Goal: Check status: Check status

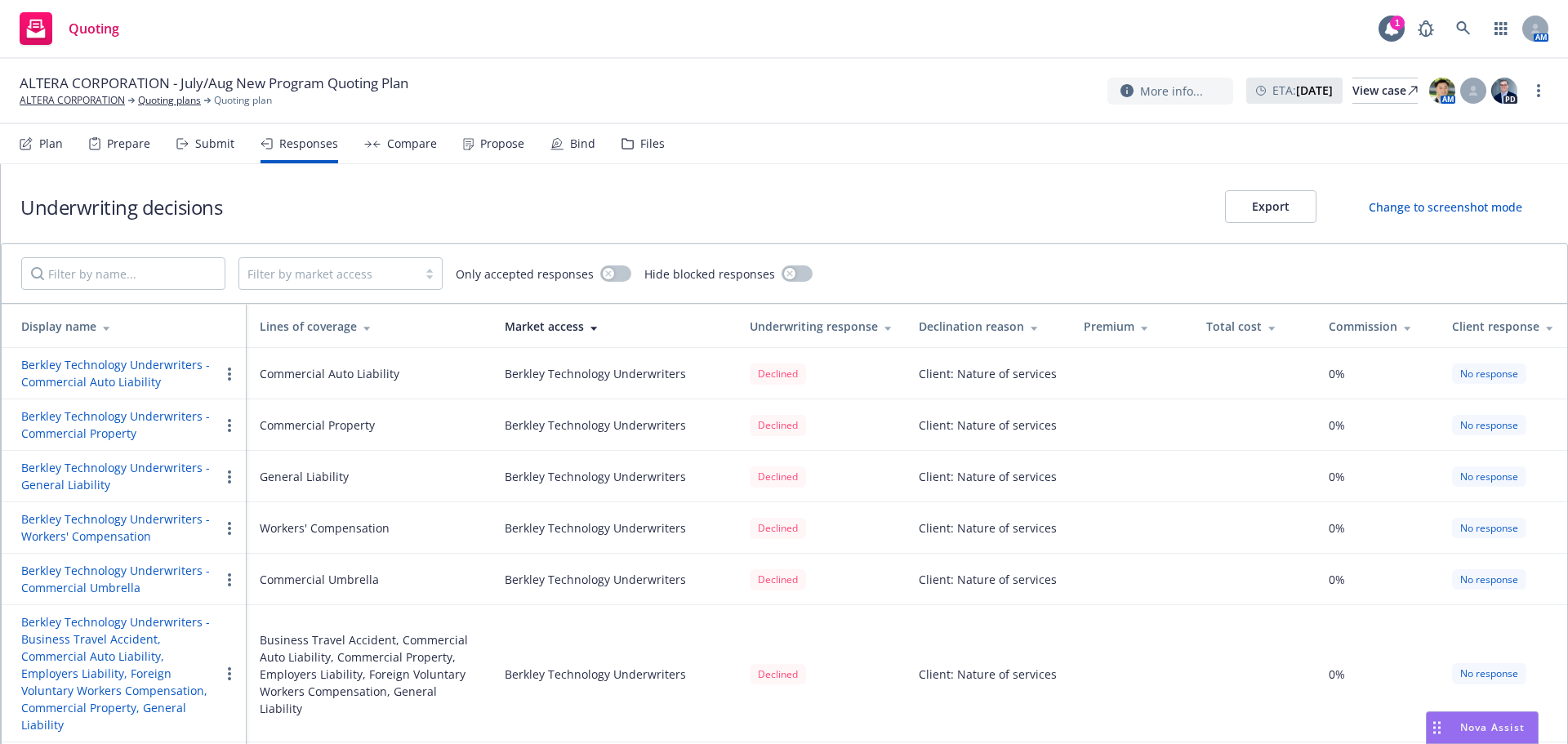
scroll to position [568, 0]
